Goal: Find specific page/section: Find specific page/section

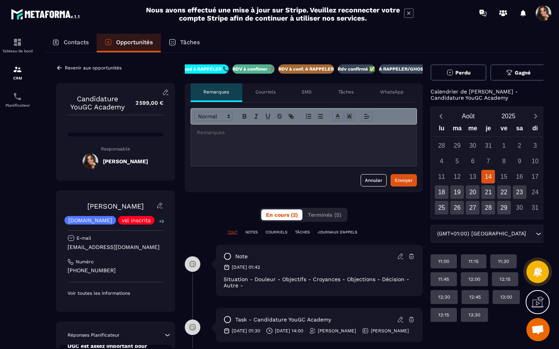
click at [61, 66] on icon at bounding box center [59, 67] width 7 height 7
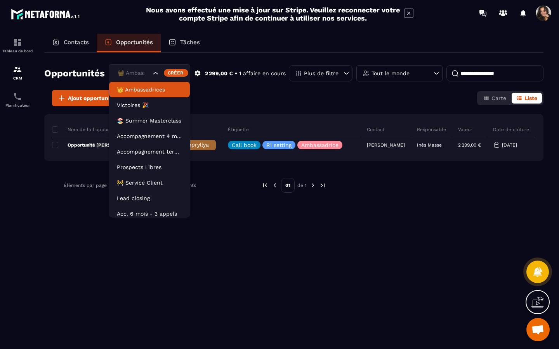
click at [154, 75] on icon "Search for option" at bounding box center [156, 73] width 8 height 8
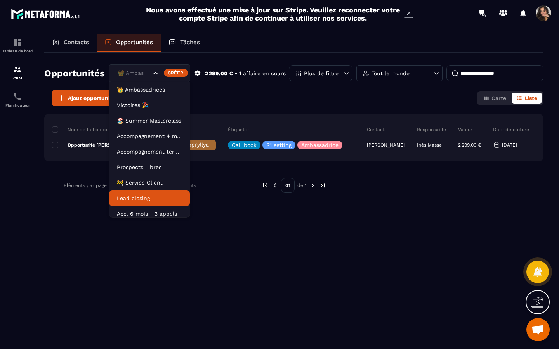
click at [159, 195] on p "Lead closing" at bounding box center [149, 198] width 65 height 8
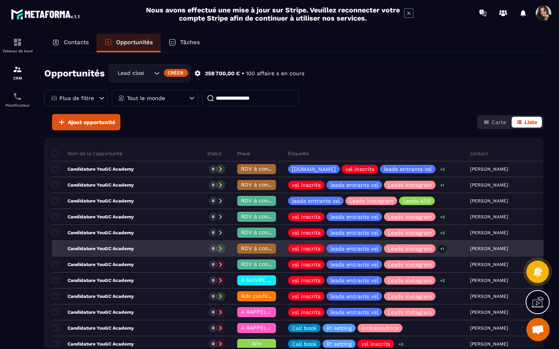
click at [125, 249] on p "Candidature YouGC Academy" at bounding box center [93, 249] width 82 height 6
